Goal: Information Seeking & Learning: Find specific fact

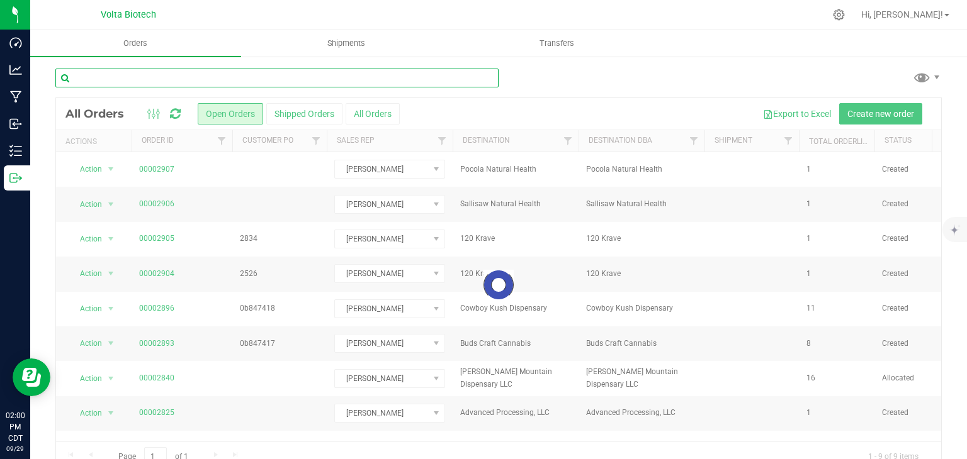
click at [192, 79] on input "text" at bounding box center [276, 78] width 443 height 19
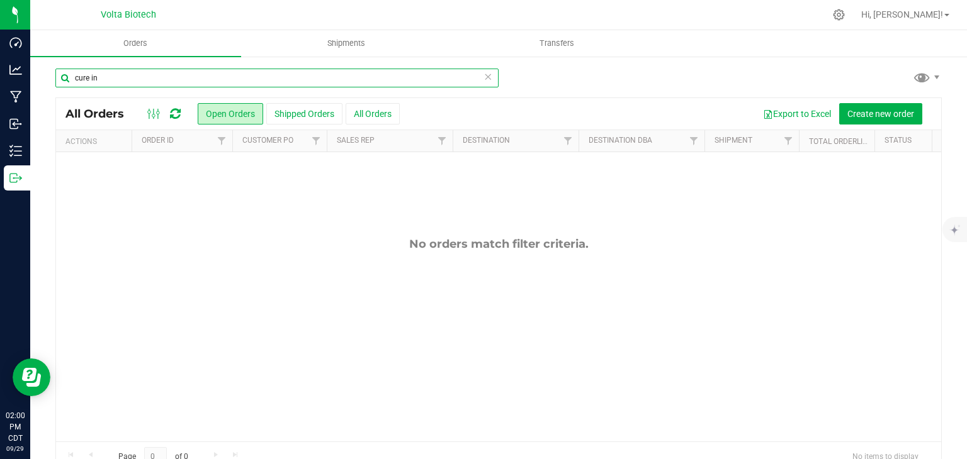
click at [192, 79] on input "cure in" at bounding box center [276, 78] width 443 height 19
type input "cure"
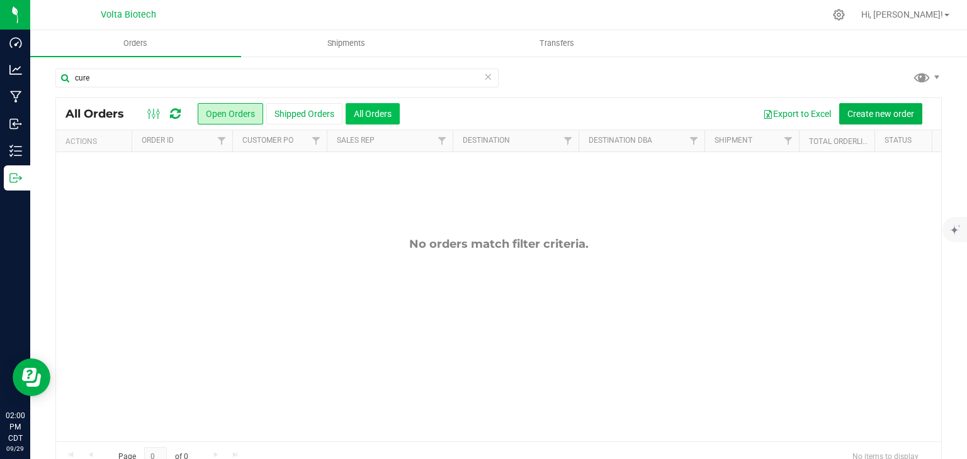
click at [366, 115] on button "All Orders" at bounding box center [373, 113] width 54 height 21
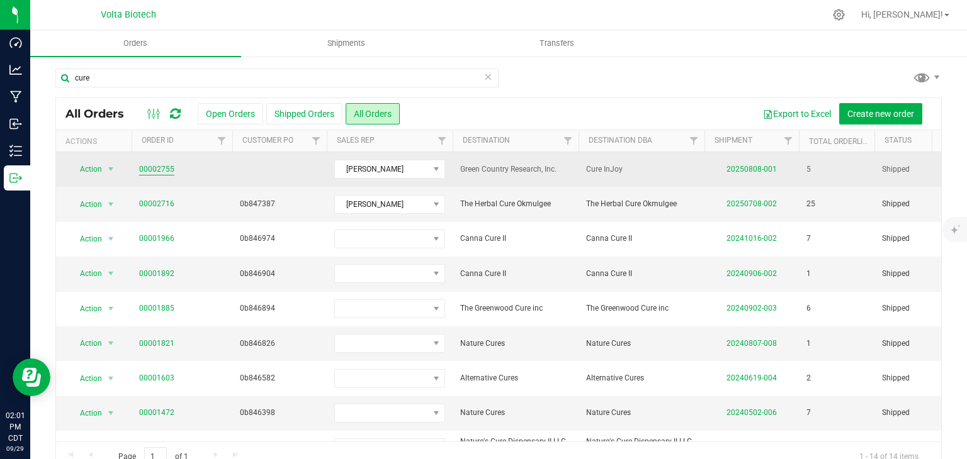
click at [162, 170] on link "00002755" at bounding box center [156, 170] width 35 height 12
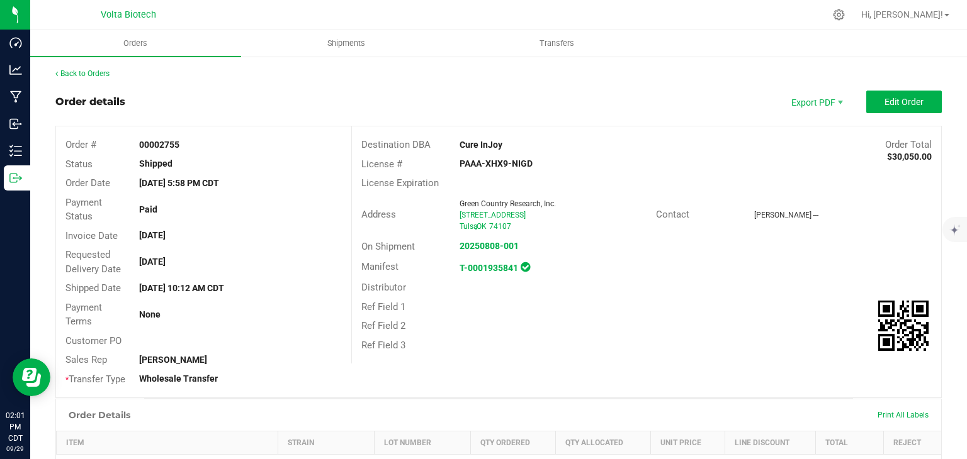
drag, startPoint x: 456, startPoint y: 143, endPoint x: 497, endPoint y: 146, distance: 41.7
click at [497, 146] on strong "Cure InJoy" at bounding box center [480, 145] width 43 height 10
copy strong "Cure InJoy"
drag, startPoint x: 455, startPoint y: 161, endPoint x: 529, endPoint y: 162, distance: 73.6
click at [529, 162] on div "PAAA-XHX9-NIGD" at bounding box center [548, 163] width 196 height 13
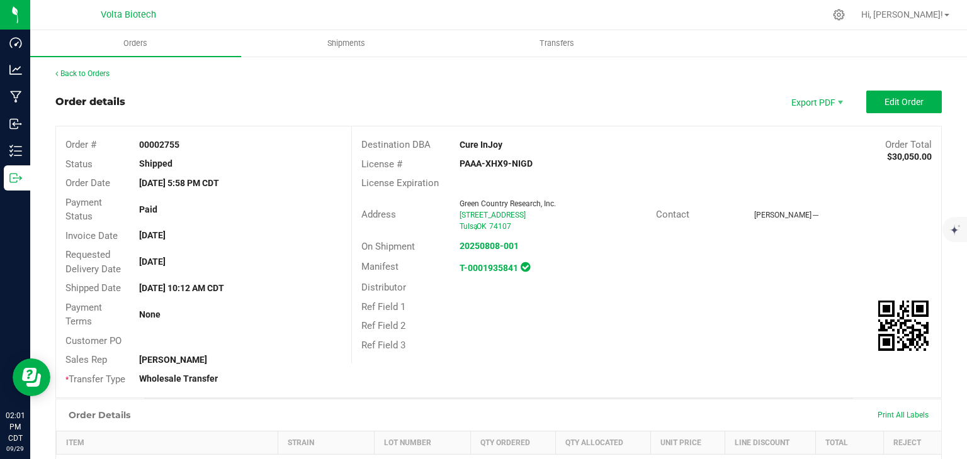
copy strong "PAAA-XHX9-NIGD"
drag, startPoint x: 514, startPoint y: 228, endPoint x: 448, endPoint y: 204, distance: 70.3
click at [453, 204] on div "Green Country Research, Inc. [STREET_ADDRESS]" at bounding box center [554, 215] width 203 height 34
copy ngx-name-and-address "Green Country Research, Inc. [STREET_ADDRESS]"
